Goal: Information Seeking & Learning: Learn about a topic

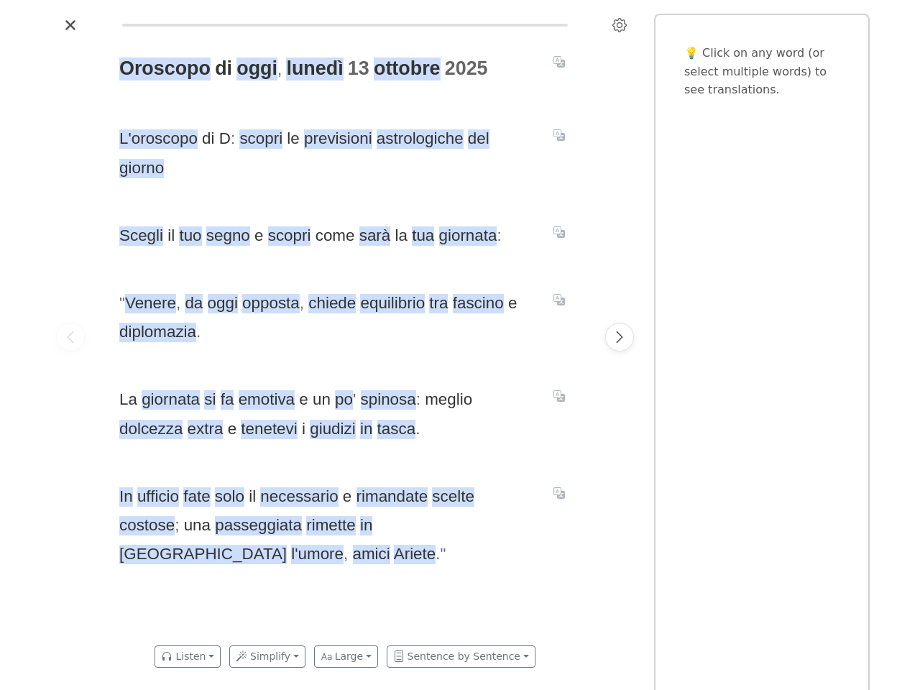
click at [460, 345] on span "" Venere , da [DATE] opposta , chiede equilibrio tra fascino e diplomazia ." at bounding box center [327, 318] width 417 height 58
click at [619, 25] on icon "Settings" at bounding box center [619, 25] width 14 height 14
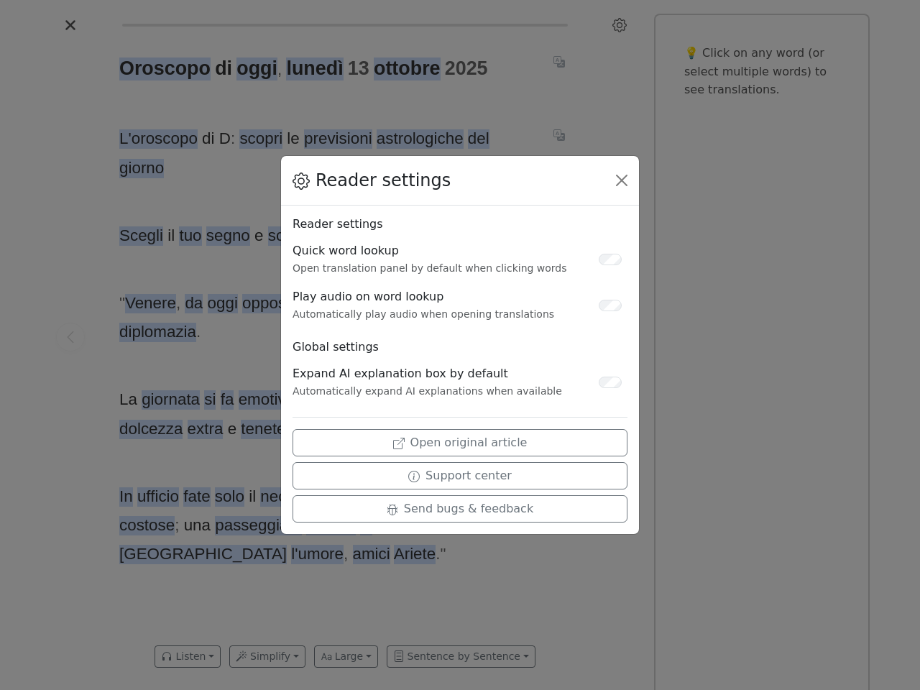
click at [70, 337] on div "Reader settings Reader settings Quick word lookup Open translation panel by def…" at bounding box center [460, 345] width 920 height 690
click at [163, 69] on div "Reader settings Reader settings Quick word lookup Open translation panel by def…" at bounding box center [460, 345] width 920 height 690
